Goal: Information Seeking & Learning: Learn about a topic

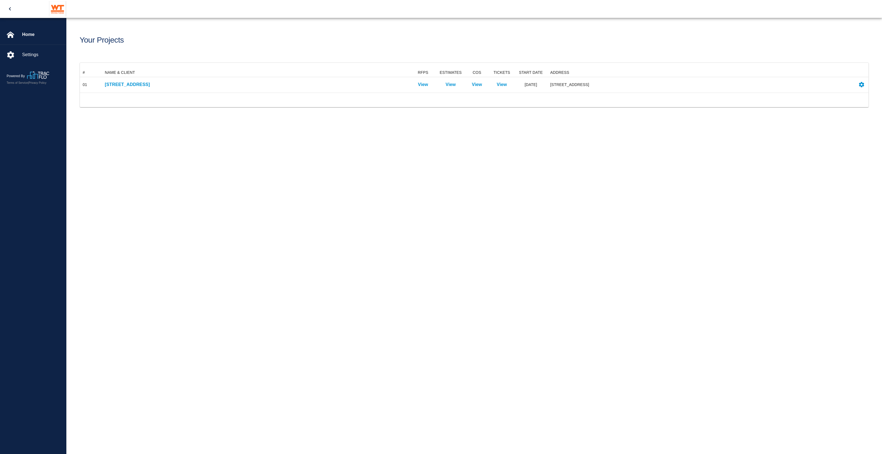
scroll to position [19, 783]
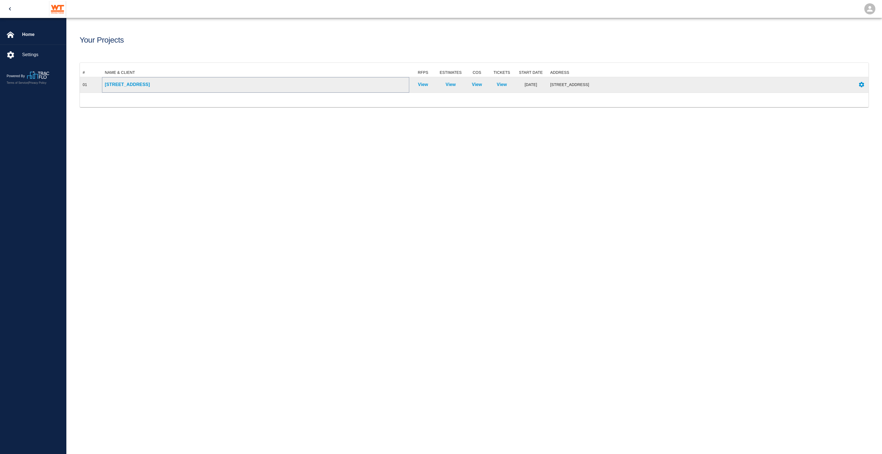
click at [139, 84] on p "[STREET_ADDRESS]" at bounding box center [256, 84] width 302 height 7
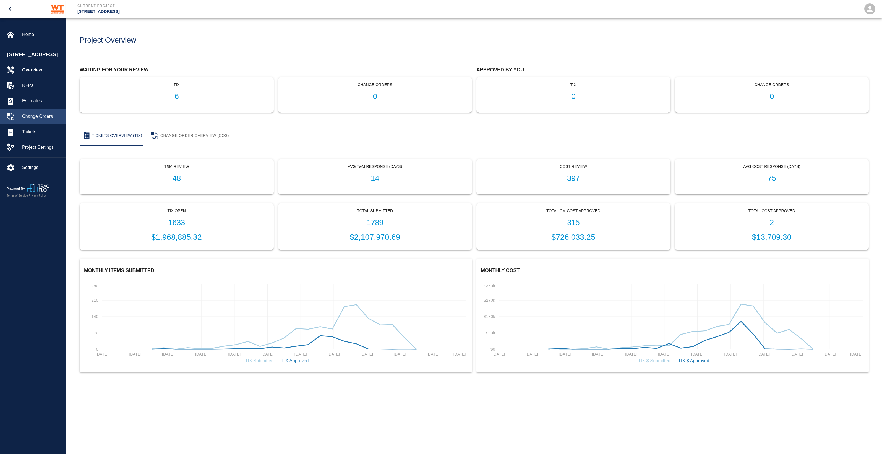
click at [51, 124] on div "Change Orders" at bounding box center [33, 116] width 66 height 15
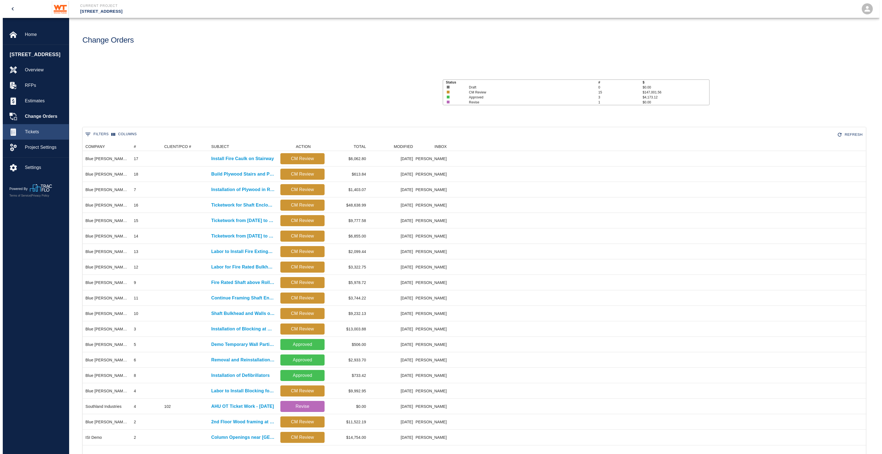
scroll to position [6, 6]
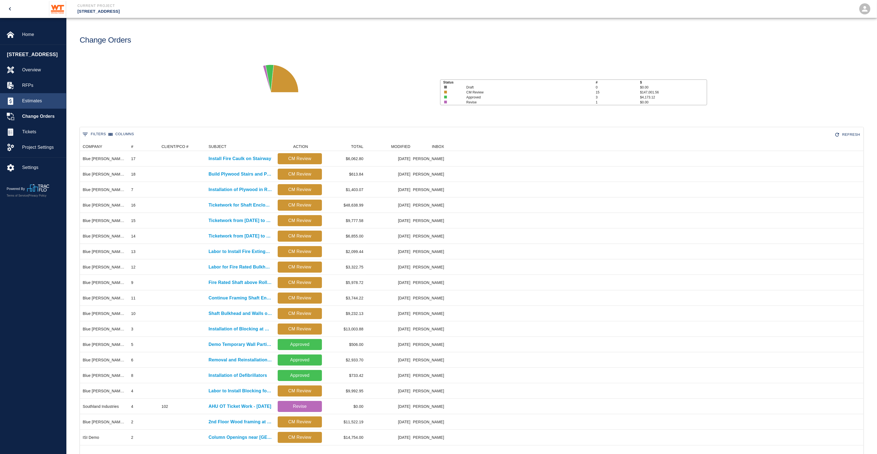
click at [48, 109] on div "Estimates" at bounding box center [33, 100] width 66 height 15
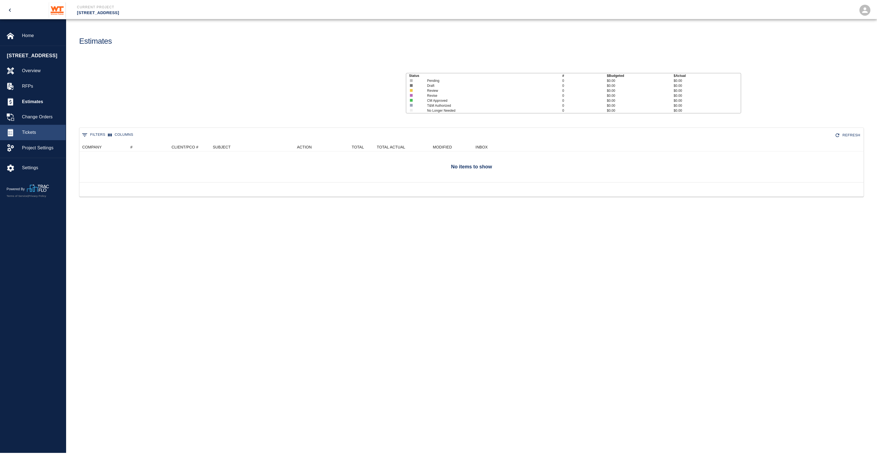
scroll to position [236, 783]
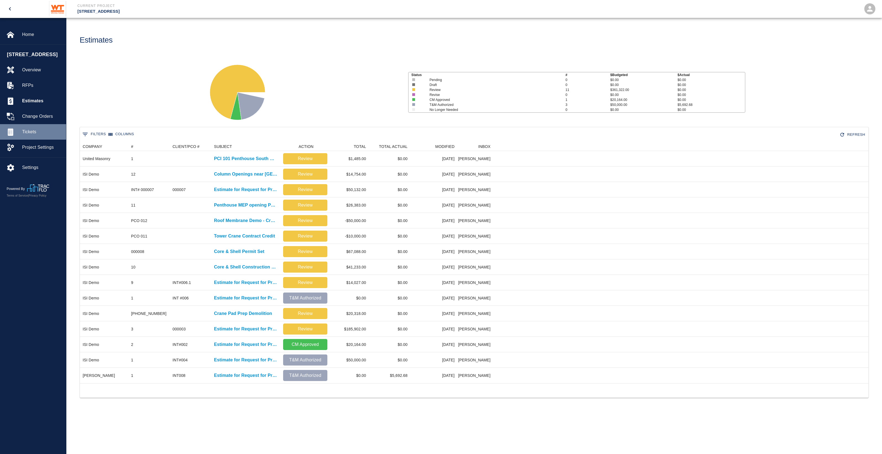
click at [49, 135] on span "Tickets" at bounding box center [42, 132] width 40 height 7
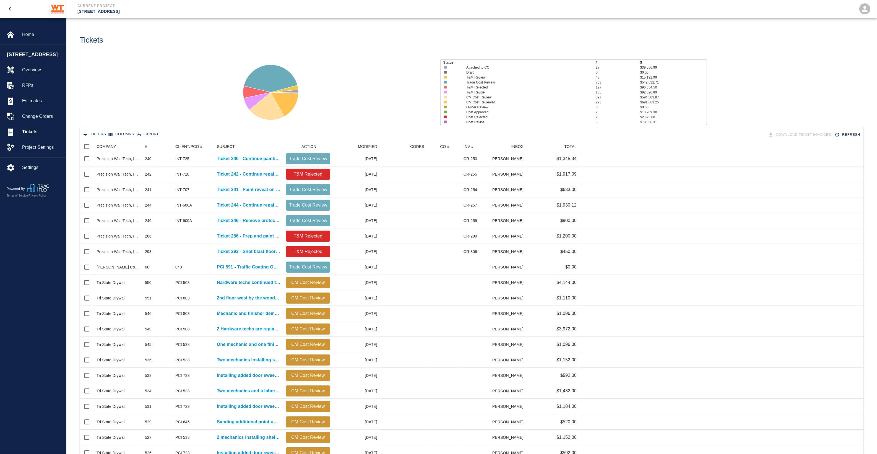
click at [98, 134] on button "0 Filters" at bounding box center [94, 134] width 26 height 9
click at [181, 162] on input "Value" at bounding box center [192, 162] width 53 height 9
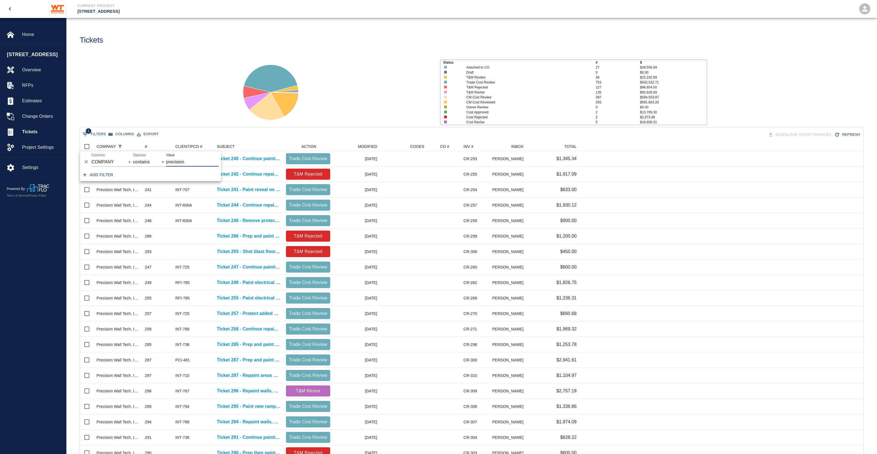
type input "precision"
click at [208, 83] on div "Status # $ Attached to CO 27 $39,556.99 Draft 0 $0.00 T&M Review 48 $15,192.99 …" at bounding box center [469, 90] width 815 height 74
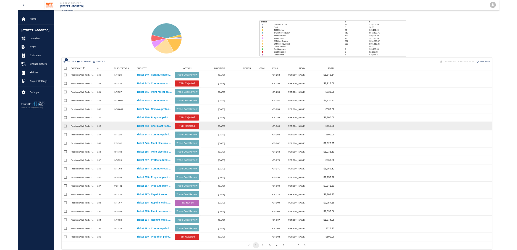
scroll to position [35, 0]
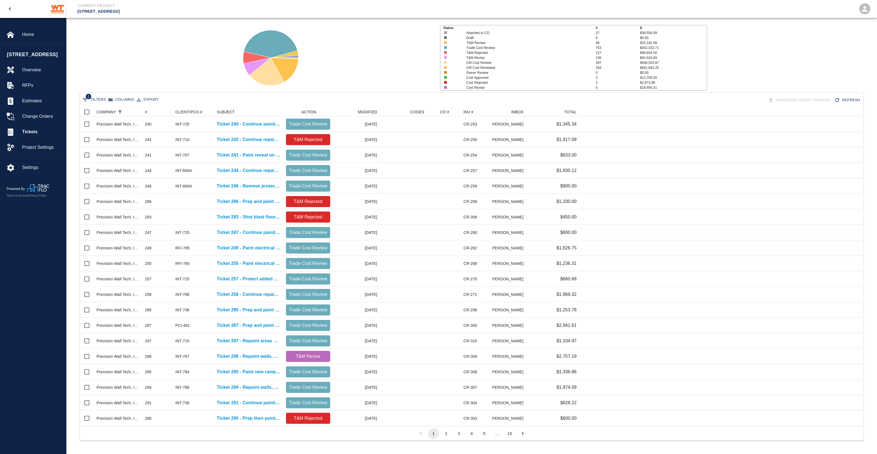
click at [457, 431] on button "3" at bounding box center [458, 433] width 11 height 11
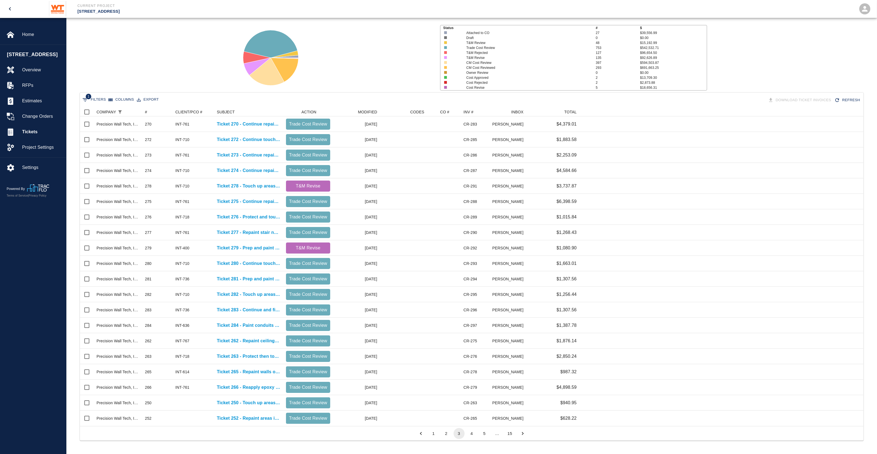
click at [476, 437] on button "4" at bounding box center [471, 433] width 11 height 11
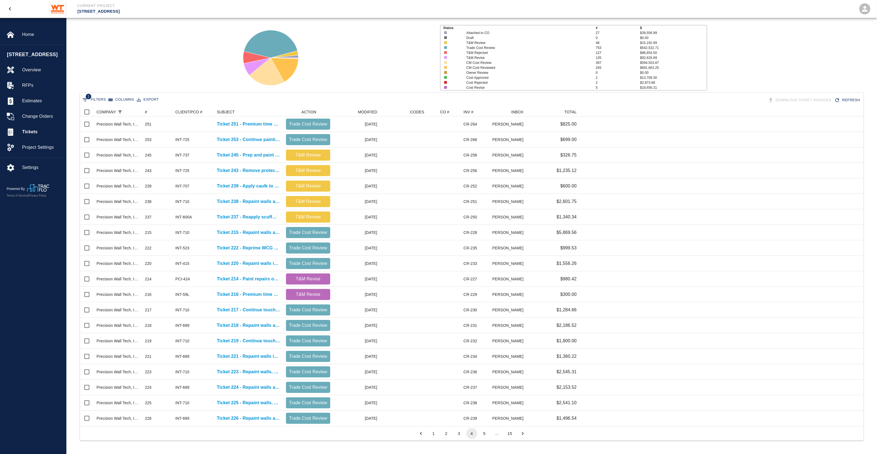
click at [489, 435] on button "5" at bounding box center [484, 433] width 11 height 11
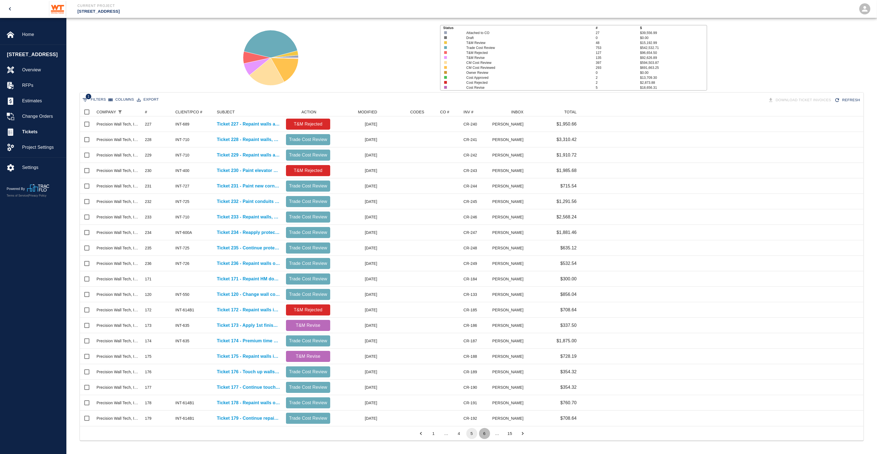
click at [484, 434] on button "6" at bounding box center [484, 433] width 11 height 11
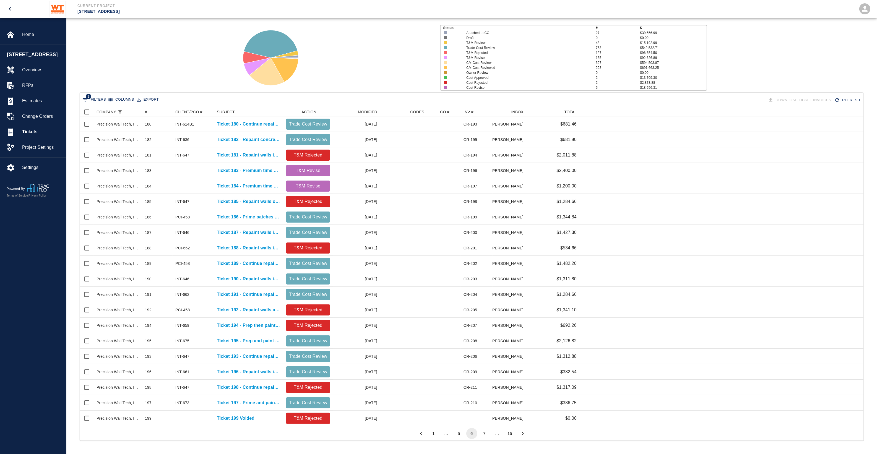
click at [483, 435] on button "7" at bounding box center [484, 433] width 11 height 11
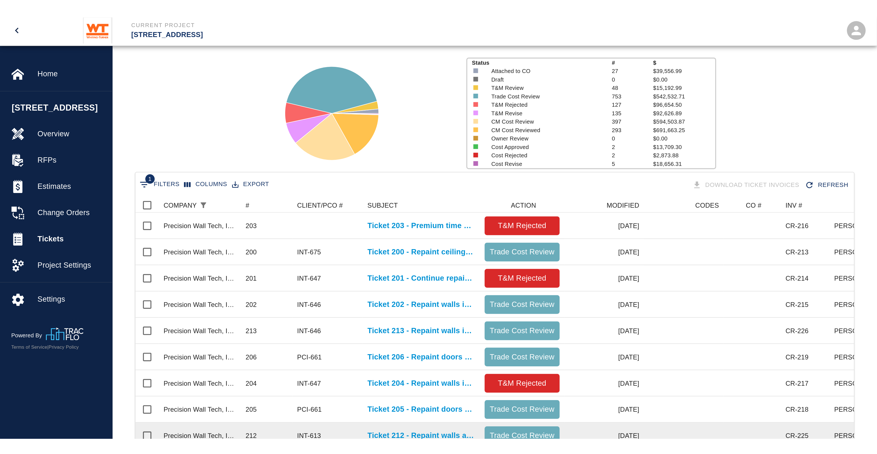
scroll to position [313, 778]
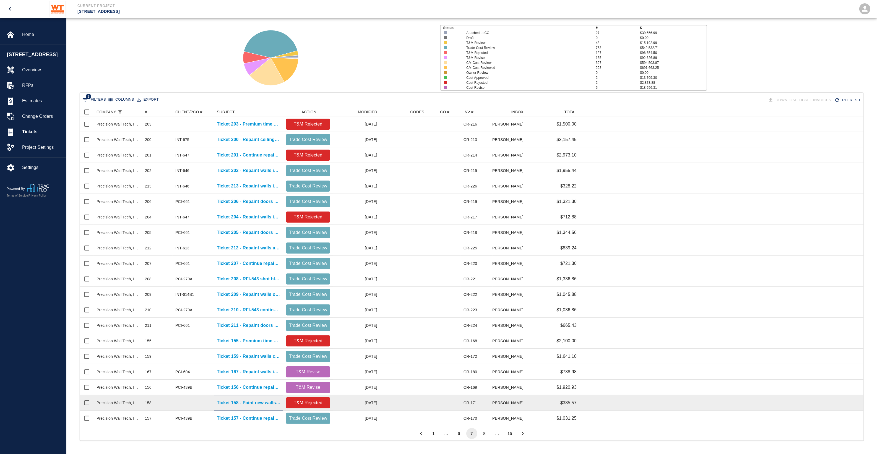
click at [244, 404] on p "Ticket 158 - Paint new walls added in janitor G104" at bounding box center [249, 402] width 64 height 7
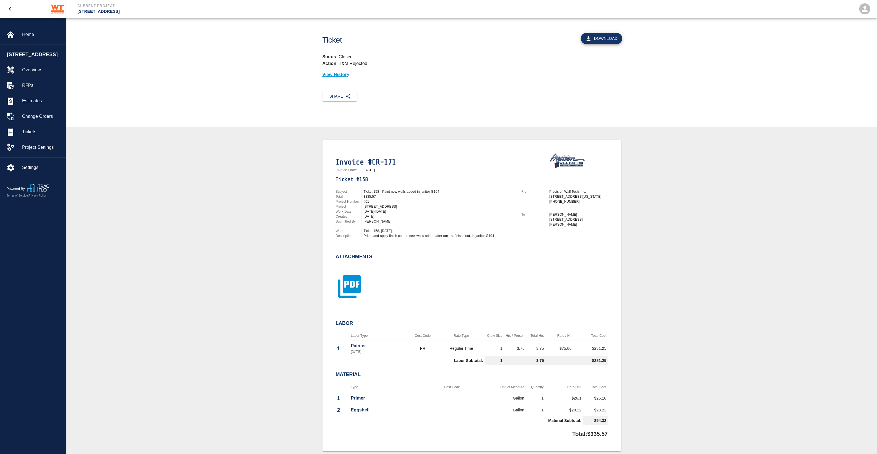
click at [352, 291] on icon "button" at bounding box center [349, 286] width 23 height 23
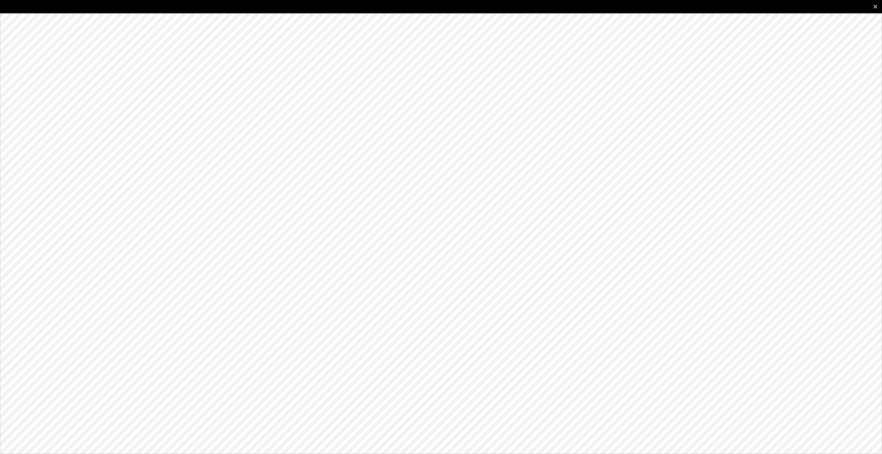
click at [878, 4] on icon "close" at bounding box center [875, 6] width 7 height 7
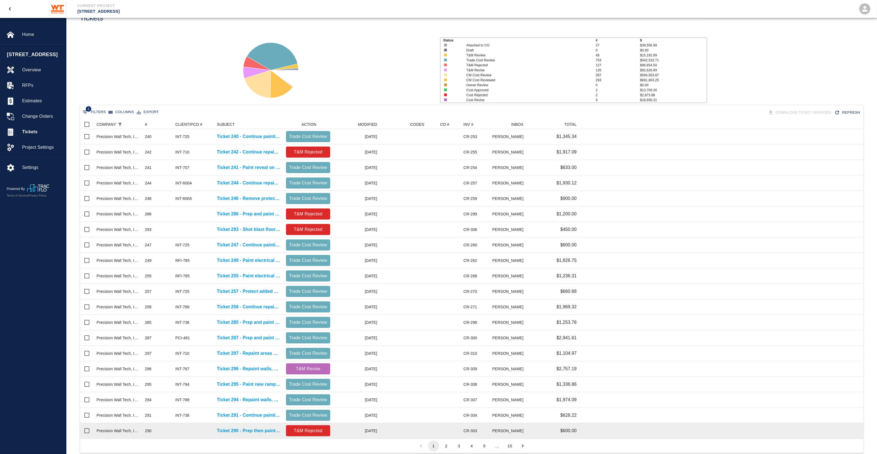
scroll to position [35, 0]
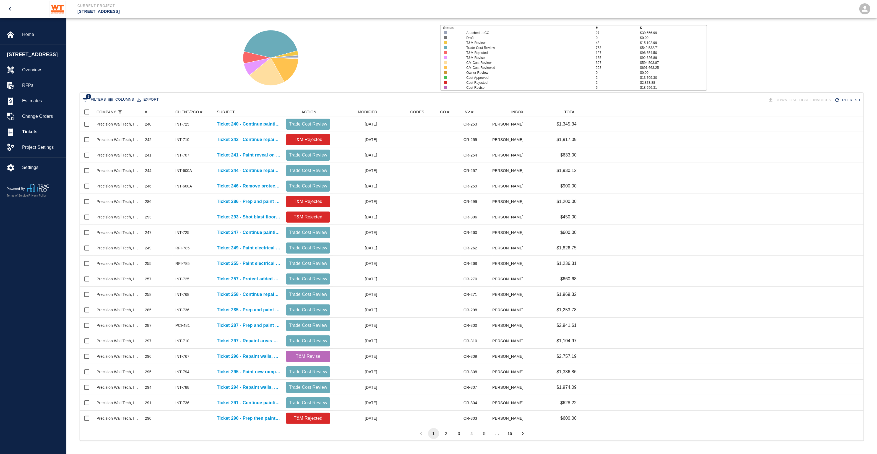
click at [485, 431] on button "5" at bounding box center [484, 433] width 11 height 11
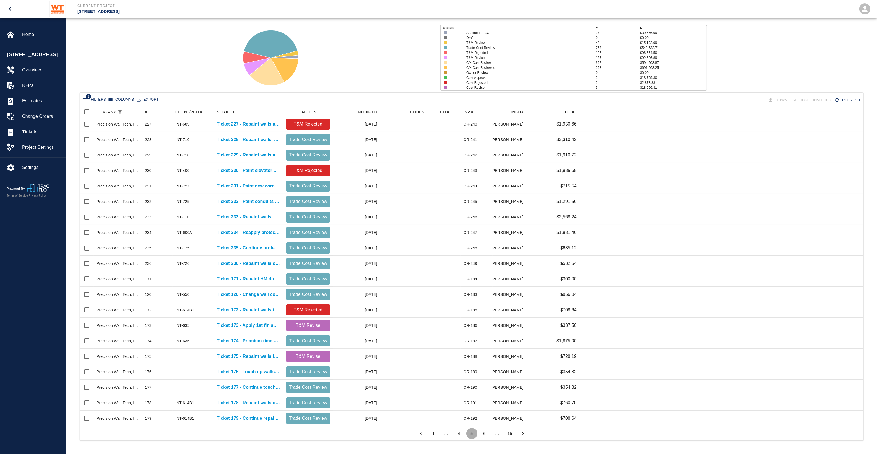
click at [472, 433] on button "5" at bounding box center [471, 433] width 11 height 11
click at [483, 433] on button "6" at bounding box center [484, 433] width 11 height 11
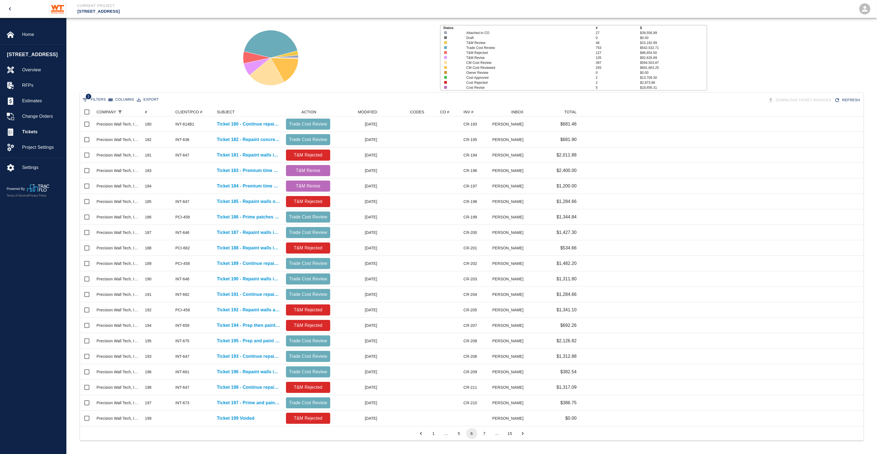
click at [483, 433] on button "7" at bounding box center [484, 433] width 11 height 11
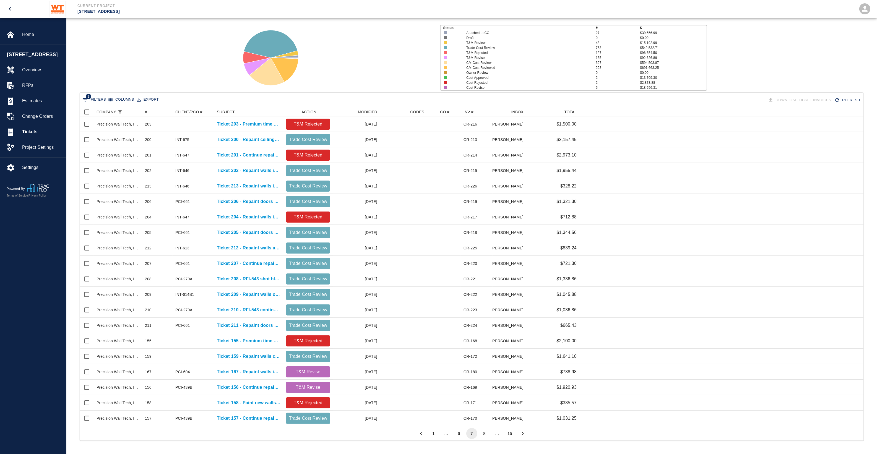
click at [487, 431] on button "8" at bounding box center [484, 433] width 11 height 11
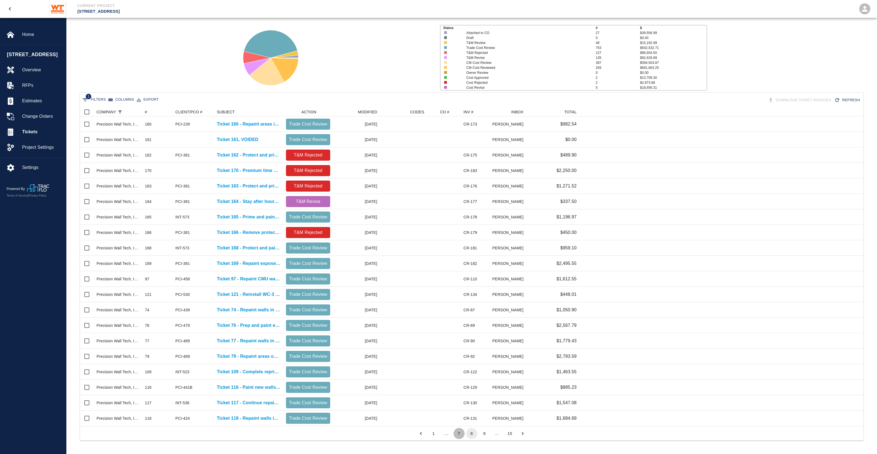
click at [459, 432] on button "7" at bounding box center [458, 433] width 11 height 11
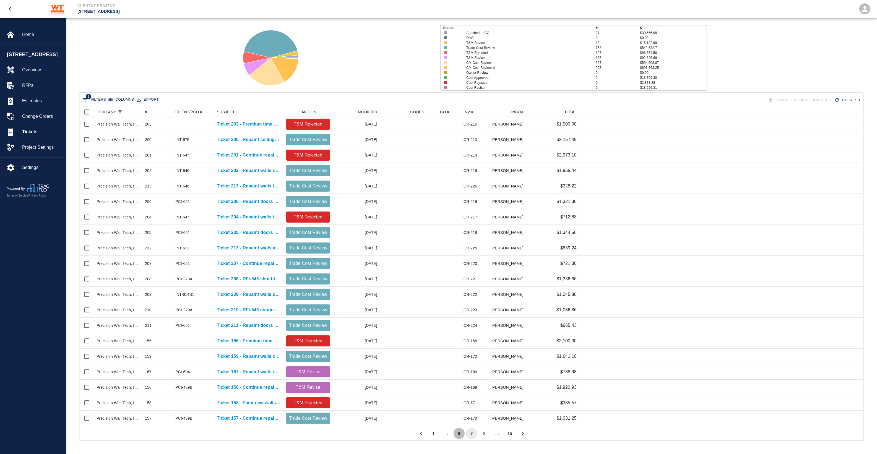
click at [459, 433] on button "6" at bounding box center [458, 433] width 11 height 11
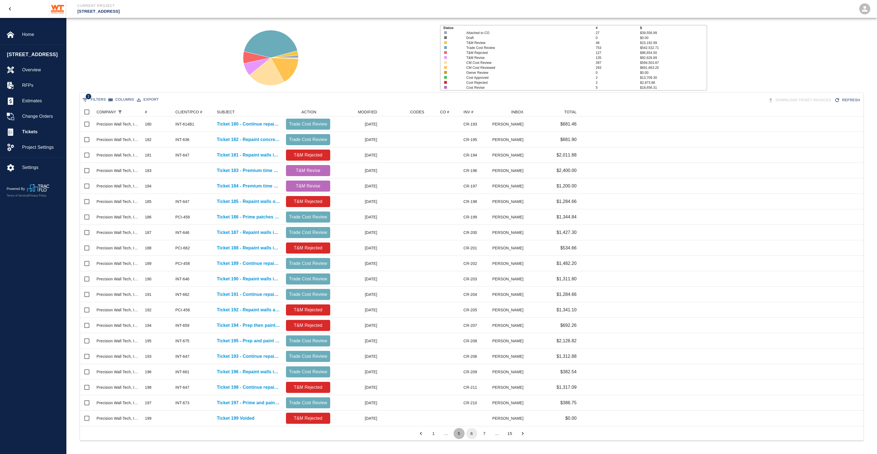
click at [456, 434] on button "5" at bounding box center [458, 433] width 11 height 11
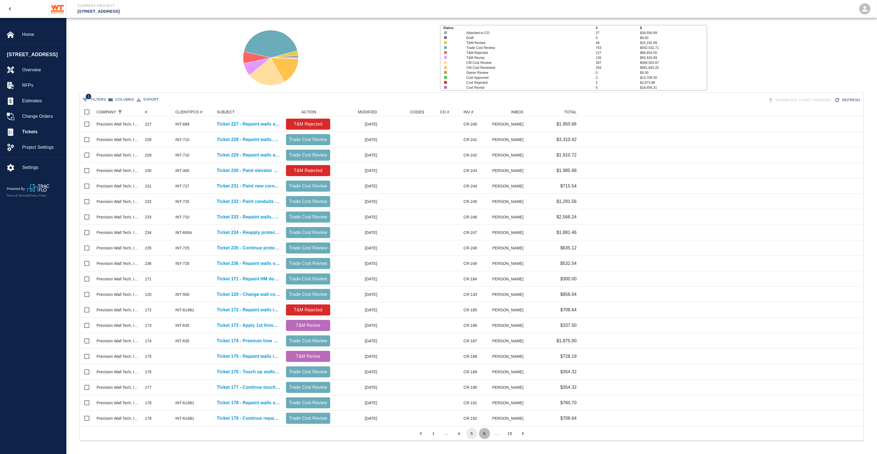
click at [485, 435] on button "6" at bounding box center [484, 433] width 11 height 11
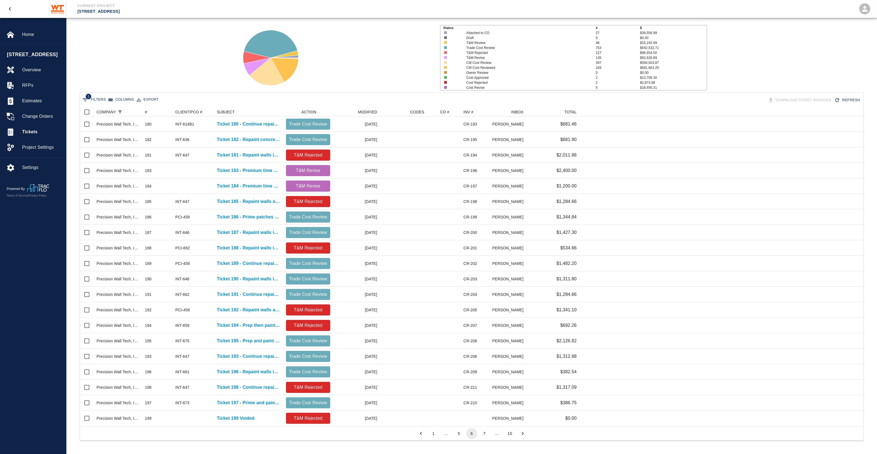
click at [487, 435] on button "7" at bounding box center [484, 433] width 11 height 11
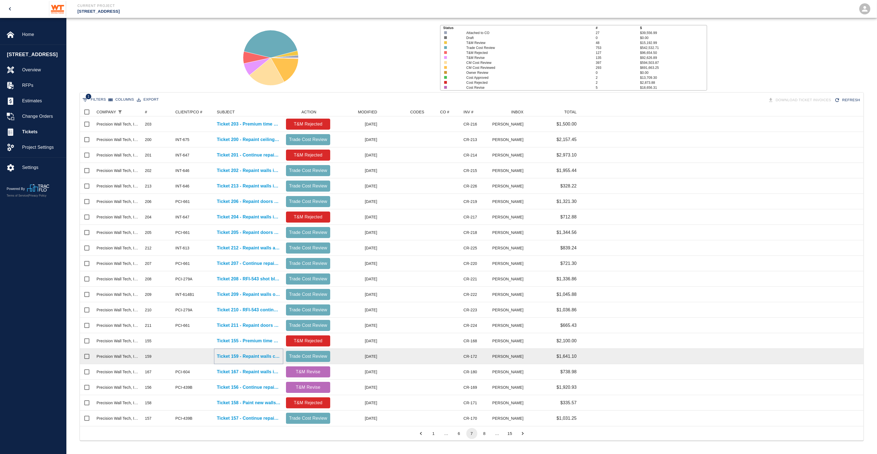
click at [247, 356] on p "Ticket 159 - Repaint walls corner to corner on 7th floor" at bounding box center [249, 356] width 64 height 7
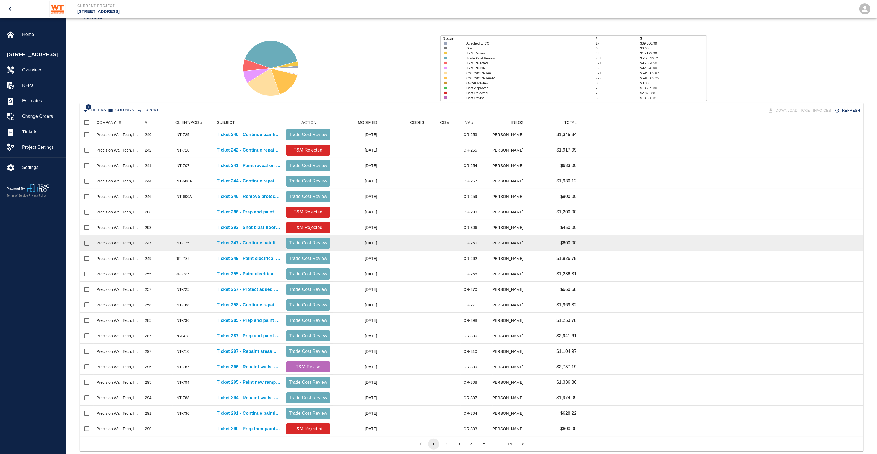
scroll to position [35, 0]
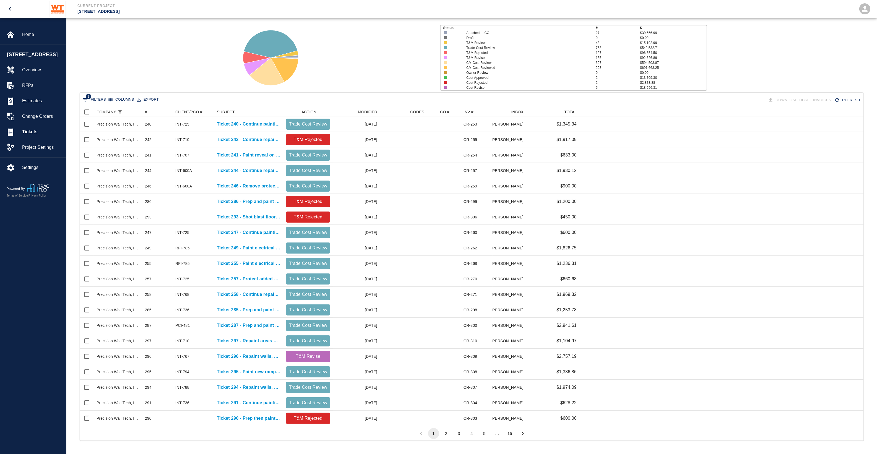
click at [483, 432] on button "5" at bounding box center [484, 433] width 11 height 11
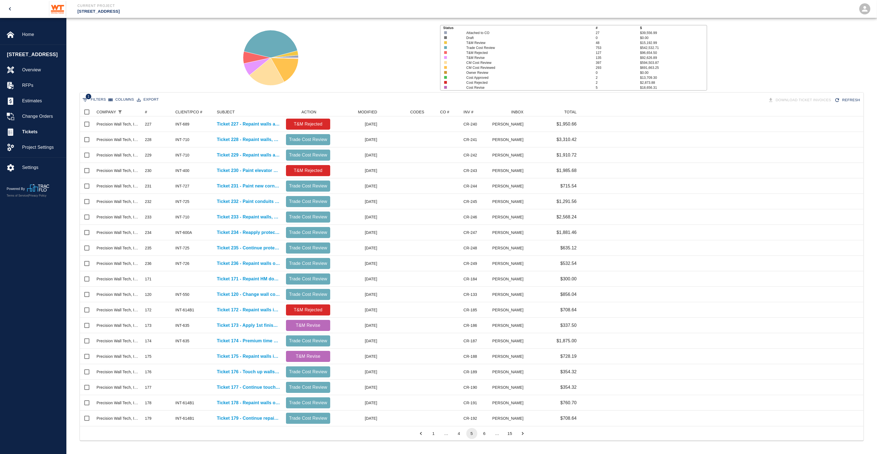
click at [483, 433] on button "6" at bounding box center [484, 433] width 11 height 11
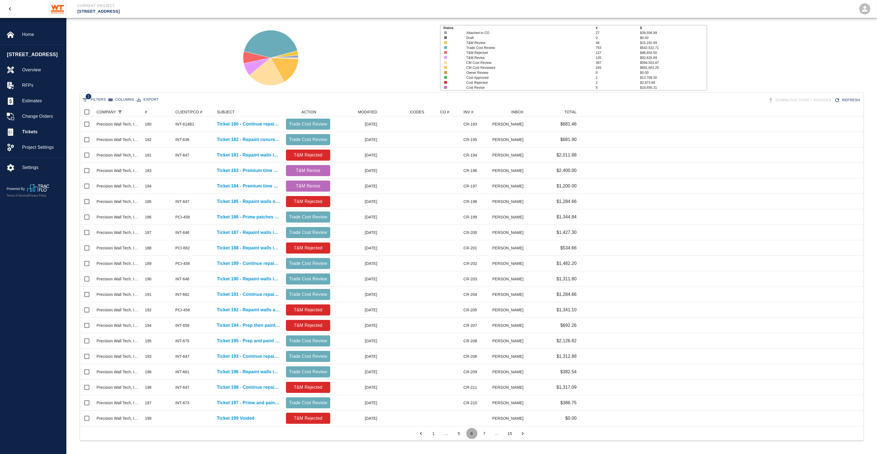
click at [476, 434] on button "6" at bounding box center [471, 433] width 11 height 11
click at [461, 434] on button "5" at bounding box center [458, 433] width 11 height 11
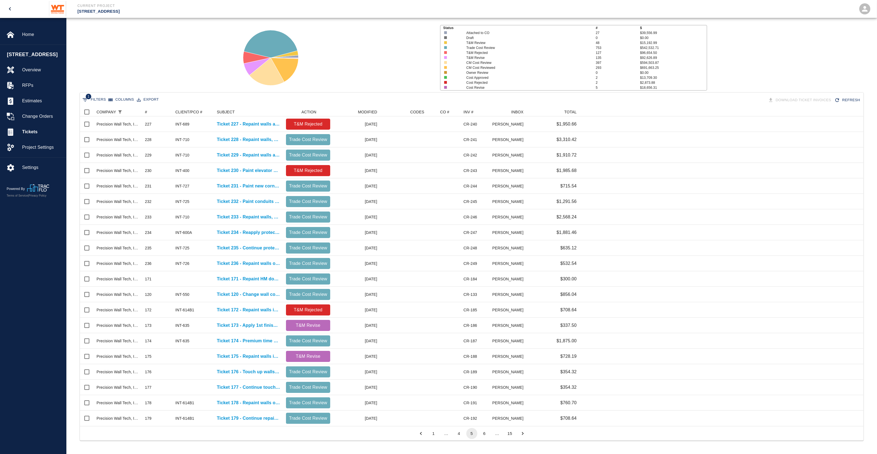
click at [472, 436] on button "5" at bounding box center [471, 433] width 11 height 11
click at [493, 436] on div "…" at bounding box center [496, 433] width 11 height 6
click at [486, 435] on button "6" at bounding box center [484, 433] width 11 height 11
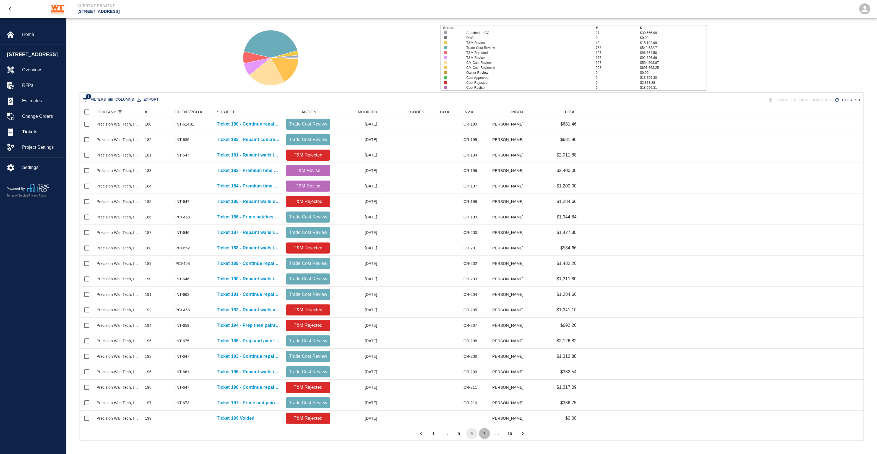
click at [487, 434] on button "7" at bounding box center [484, 433] width 11 height 11
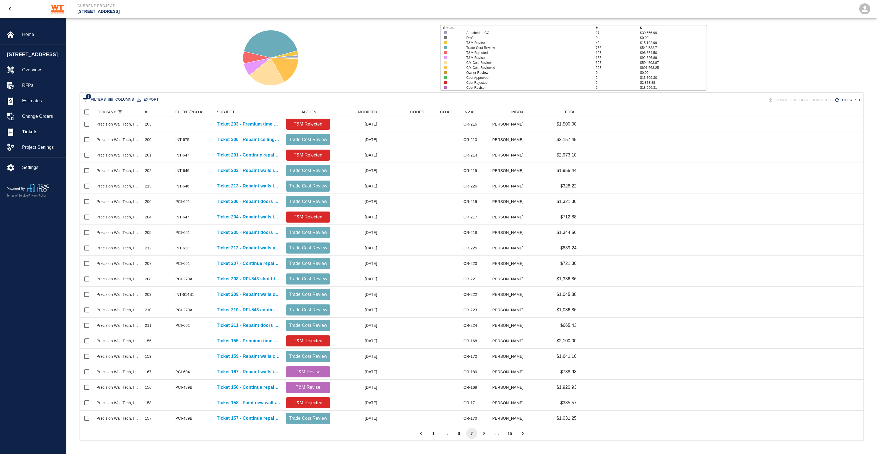
click at [459, 435] on button "6" at bounding box center [458, 433] width 11 height 11
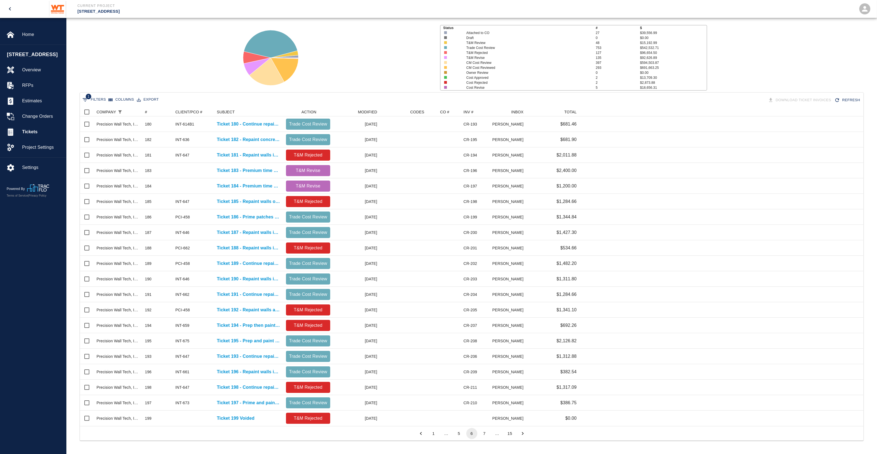
click at [486, 435] on button "7" at bounding box center [484, 433] width 11 height 11
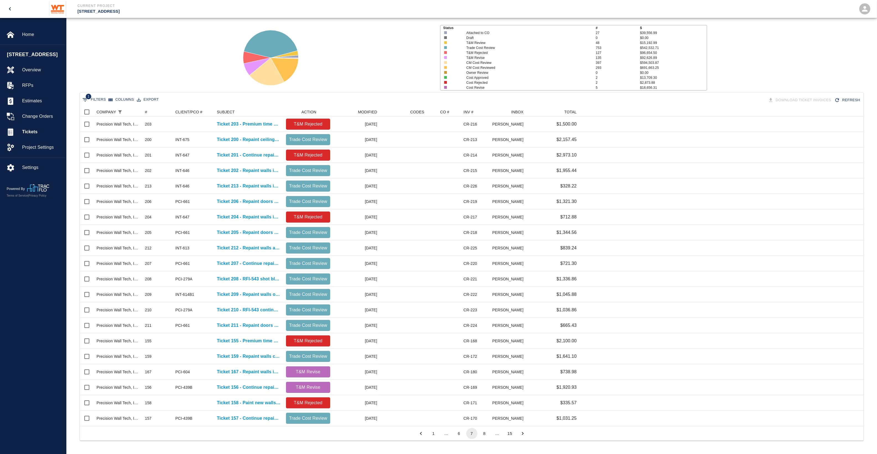
click at [486, 435] on button "8" at bounding box center [484, 433] width 11 height 11
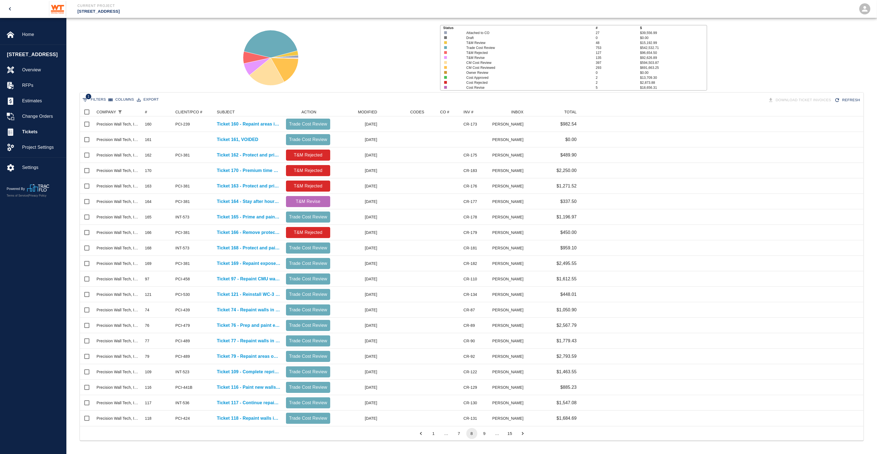
click at [462, 435] on button "7" at bounding box center [458, 433] width 11 height 11
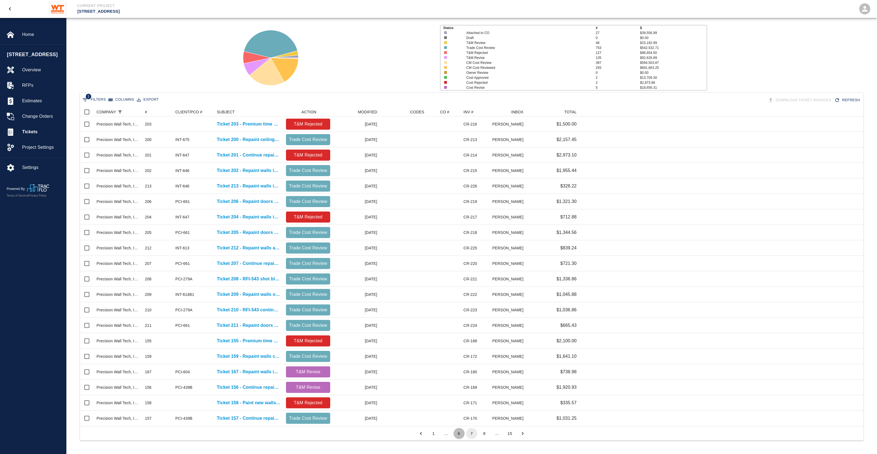
click at [459, 435] on button "6" at bounding box center [458, 433] width 11 height 11
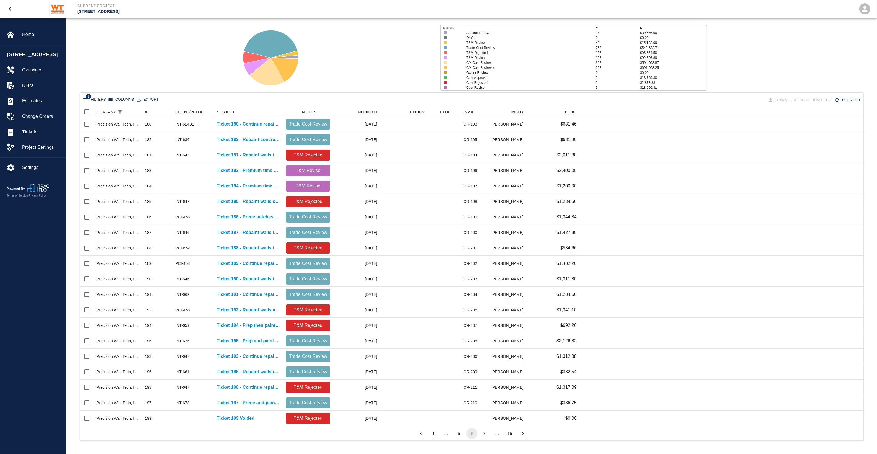
click at [458, 433] on button "5" at bounding box center [458, 433] width 11 height 11
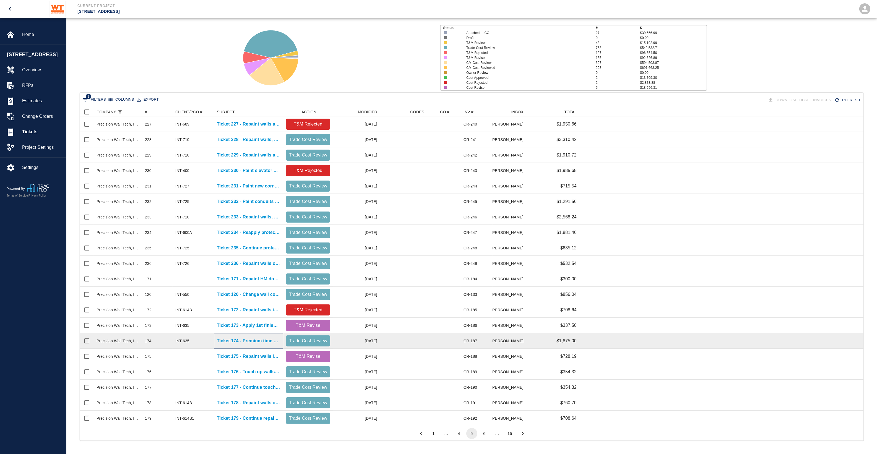
drag, startPoint x: 229, startPoint y: 337, endPoint x: 229, endPoint y: 342, distance: 5.0
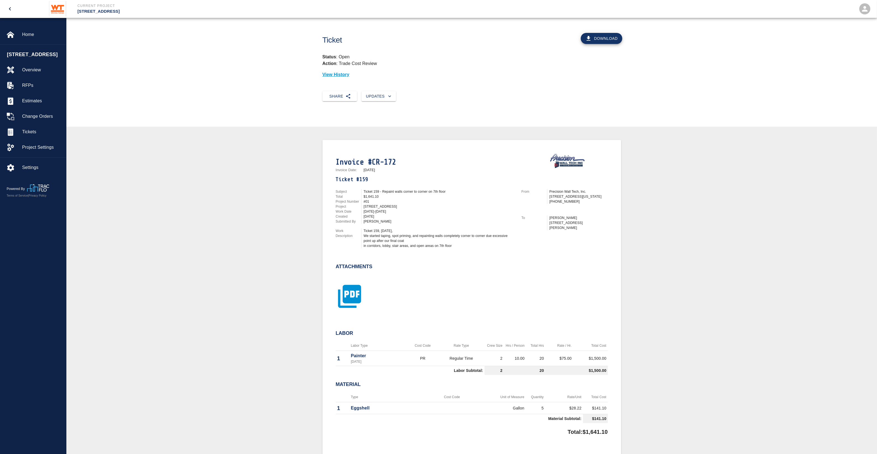
drag, startPoint x: 361, startPoint y: 290, endPoint x: 352, endPoint y: 291, distance: 9.2
click at [352, 291] on icon "button" at bounding box center [350, 297] width 28 height 28
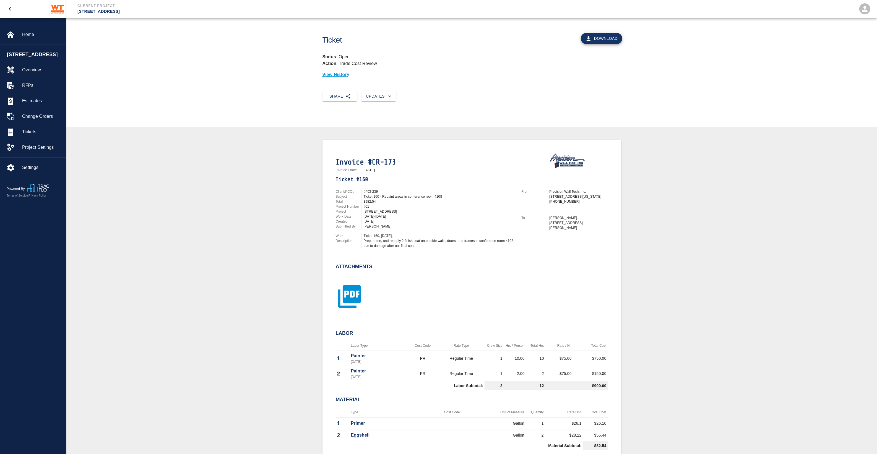
click at [354, 298] on icon "button" at bounding box center [349, 296] width 23 height 23
click at [344, 296] on icon "button" at bounding box center [350, 297] width 28 height 28
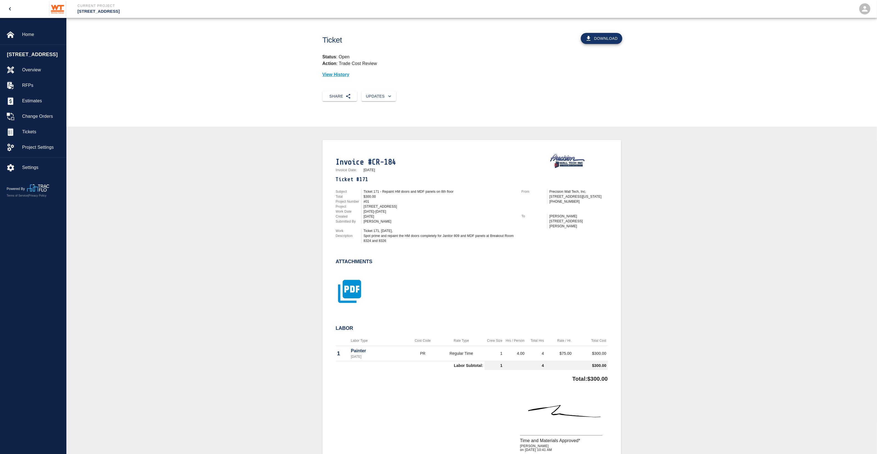
drag, startPoint x: 350, startPoint y: 297, endPoint x: 350, endPoint y: 284, distance: 13.3
click at [350, 284] on icon "button" at bounding box center [349, 291] width 23 height 23
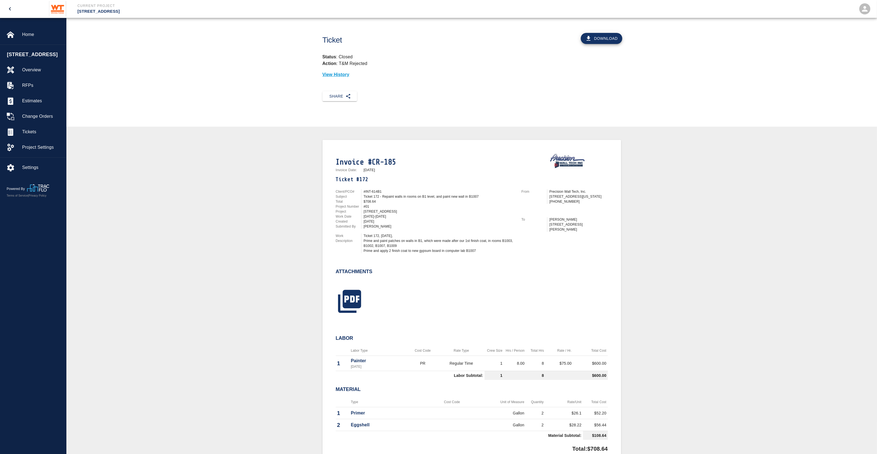
click at [352, 326] on div "Invoice #CR-185 Invoice Date: [DATE] Ticket #172 Client/PCO# #INT-614B1 Subject…" at bounding box center [472, 300] width 272 height 306
click at [353, 296] on icon "button" at bounding box center [350, 301] width 28 height 28
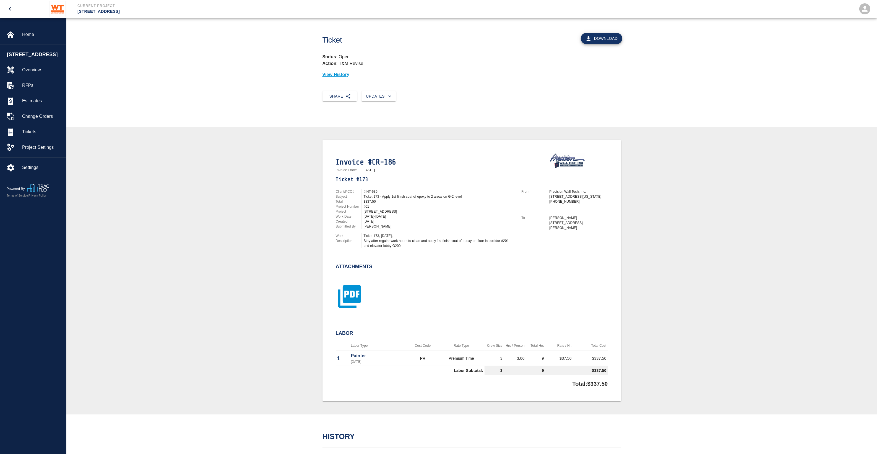
drag, startPoint x: 355, startPoint y: 299, endPoint x: 349, endPoint y: 291, distance: 10.5
click at [349, 291] on icon "button" at bounding box center [349, 296] width 23 height 23
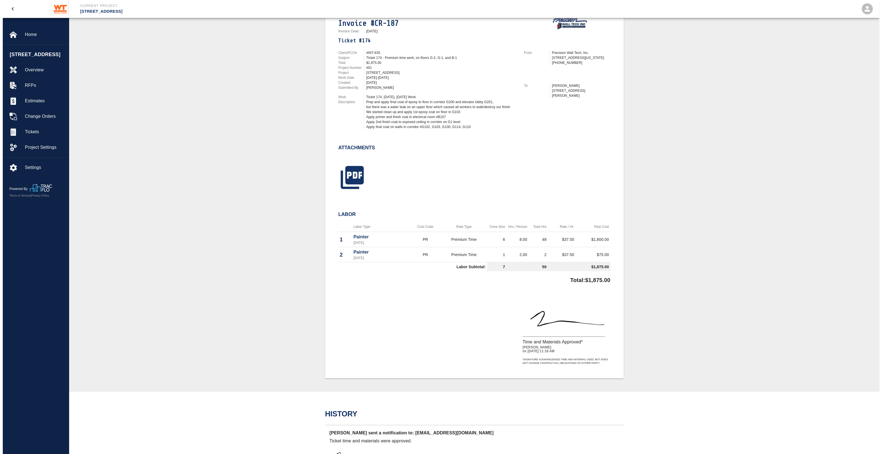
scroll to position [138, 0]
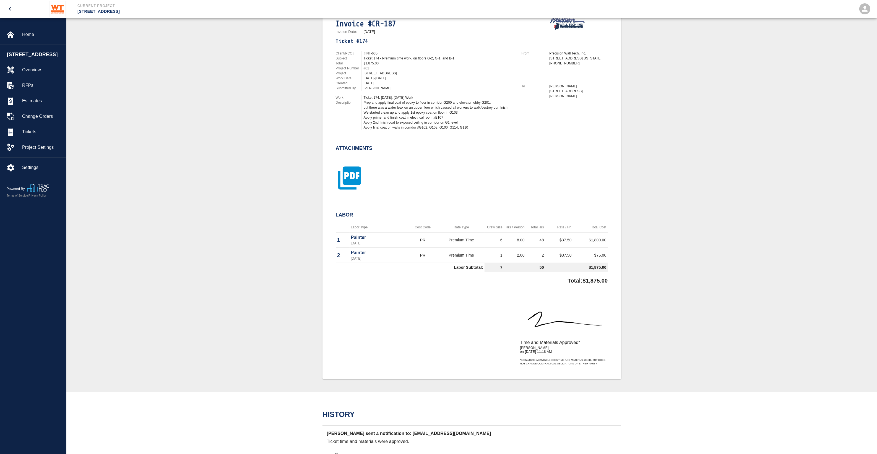
click at [355, 180] on icon "button" at bounding box center [349, 177] width 23 height 23
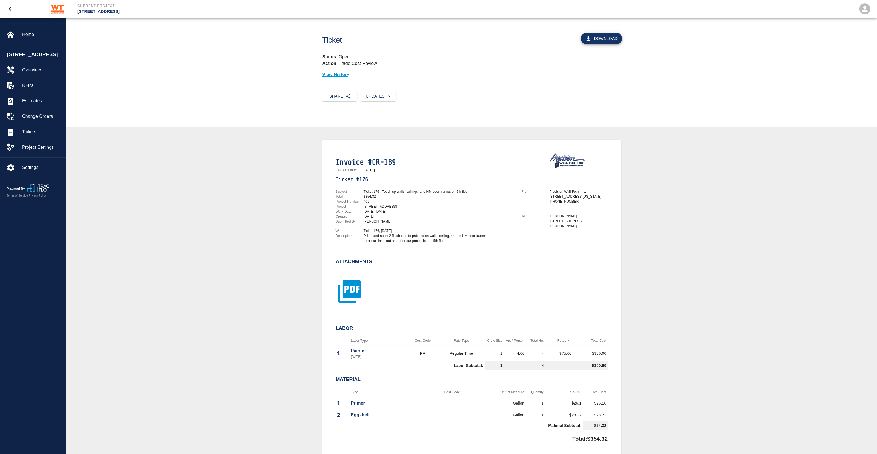
click at [346, 294] on icon "button" at bounding box center [349, 291] width 23 height 23
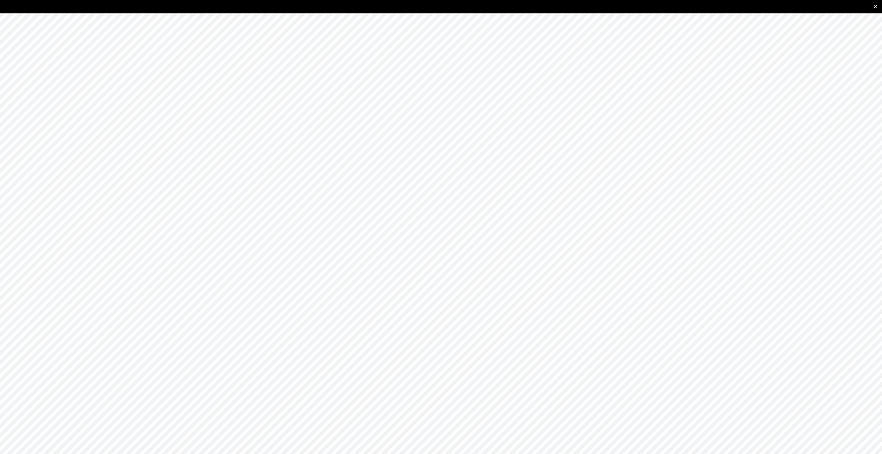
click at [874, 11] on button "close" at bounding box center [875, 6] width 13 height 13
